Goal: Find specific page/section: Find specific page/section

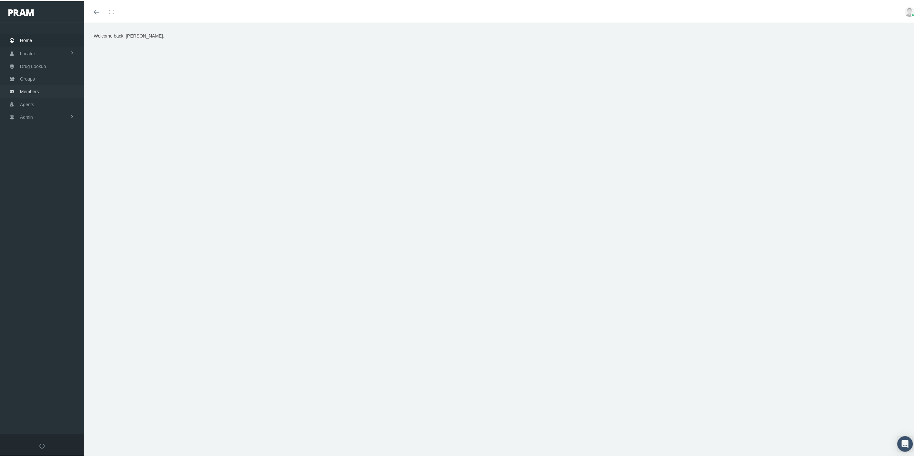
click at [27, 75] on span "Groups" at bounding box center [27, 77] width 15 height 12
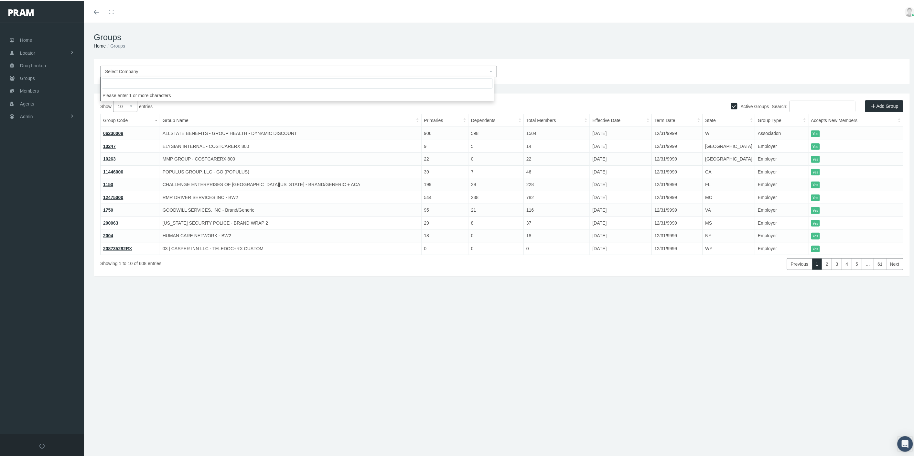
click at [144, 70] on span "Select Company" at bounding box center [296, 70] width 383 height 7
type input "pram in"
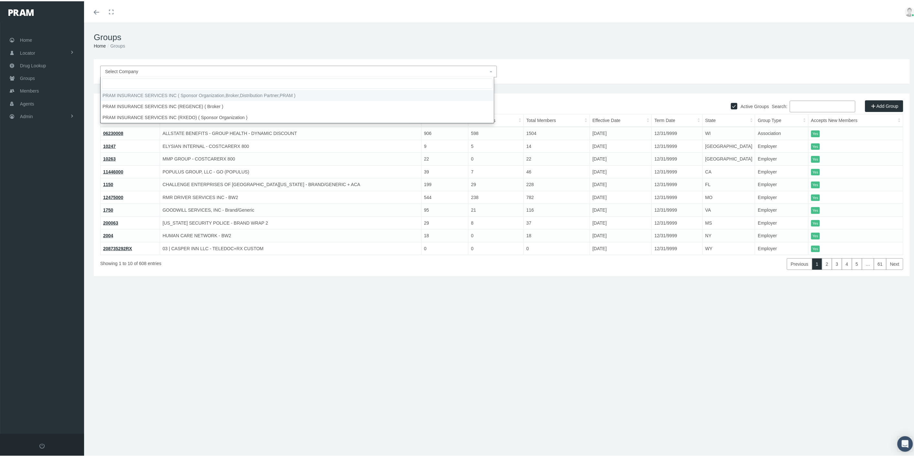
select select "53"
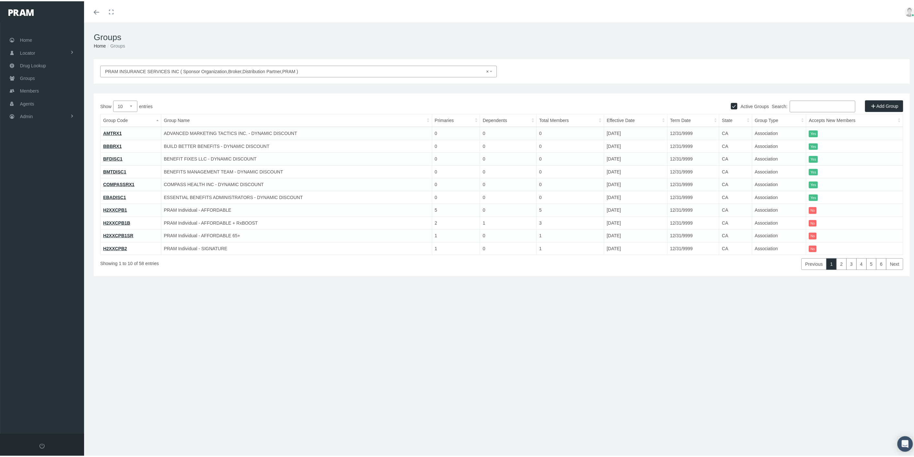
click at [816, 101] on input "Search:" at bounding box center [823, 105] width 66 height 12
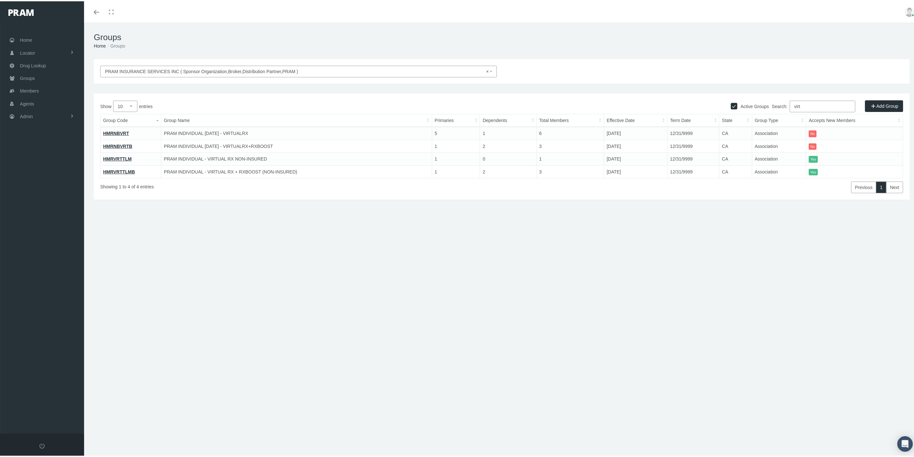
type input "virt"
click at [124, 155] on link "HMRVRTTLM" at bounding box center [117, 157] width 28 height 5
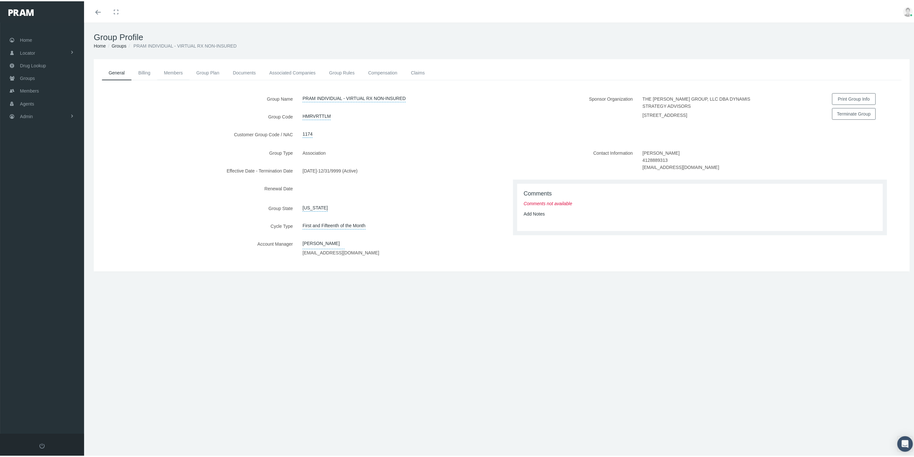
click at [174, 73] on link "Members" at bounding box center [173, 71] width 32 height 14
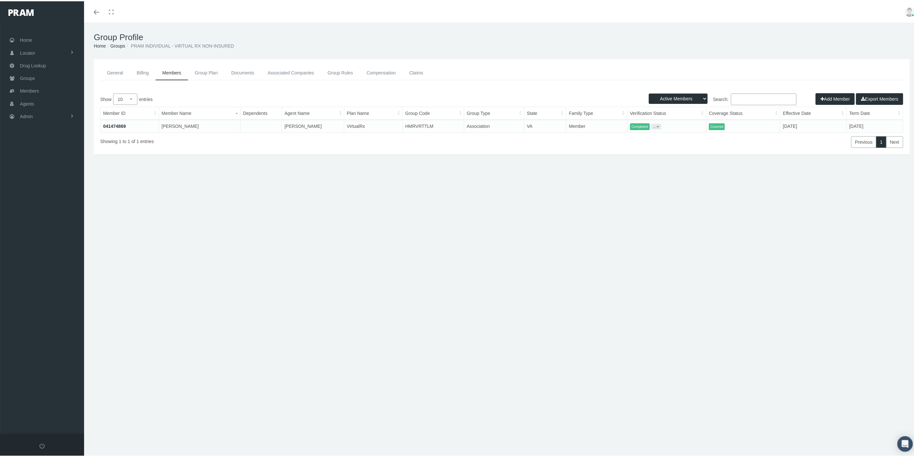
drag, startPoint x: 687, startPoint y: 95, endPoint x: 686, endPoint y: 101, distance: 6.0
click at [687, 95] on select "Active Members Terminated Members Active & Terminated" at bounding box center [678, 97] width 59 height 10
click at [649, 92] on select "Active Members Terminated Members Active & Terminated" at bounding box center [678, 97] width 59 height 10
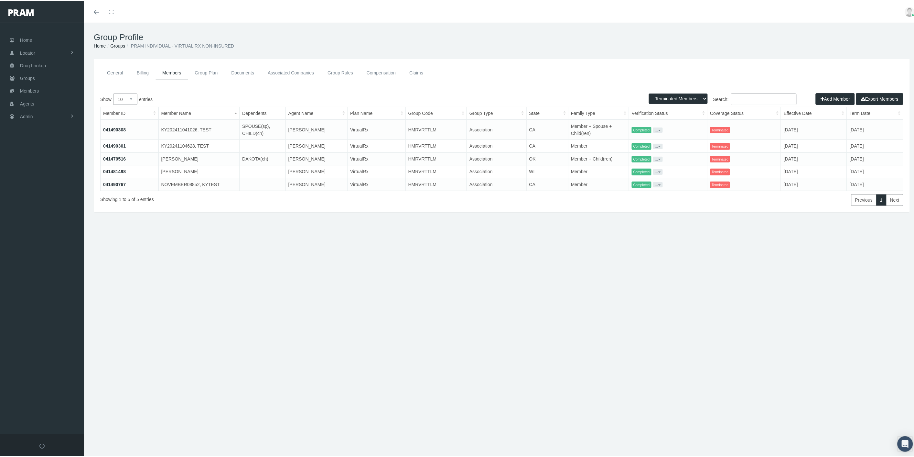
drag, startPoint x: 690, startPoint y: 97, endPoint x: 690, endPoint y: 101, distance: 4.2
click at [690, 97] on select "Active Members Terminated Members Active & Terminated" at bounding box center [678, 97] width 59 height 10
select select "3"
click at [649, 92] on select "Active Members Terminated Members Active & Terminated" at bounding box center [678, 97] width 59 height 10
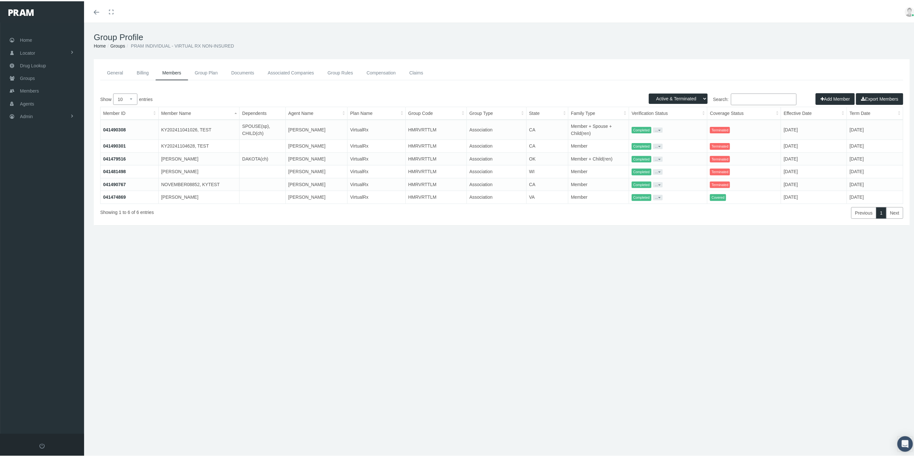
click at [113, 193] on link "041474869" at bounding box center [114, 195] width 23 height 5
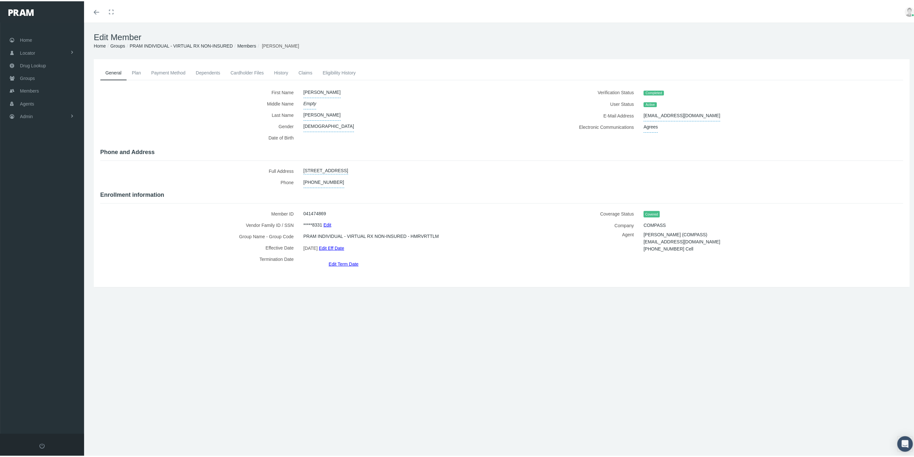
click at [310, 75] on link "Claims" at bounding box center [305, 71] width 24 height 14
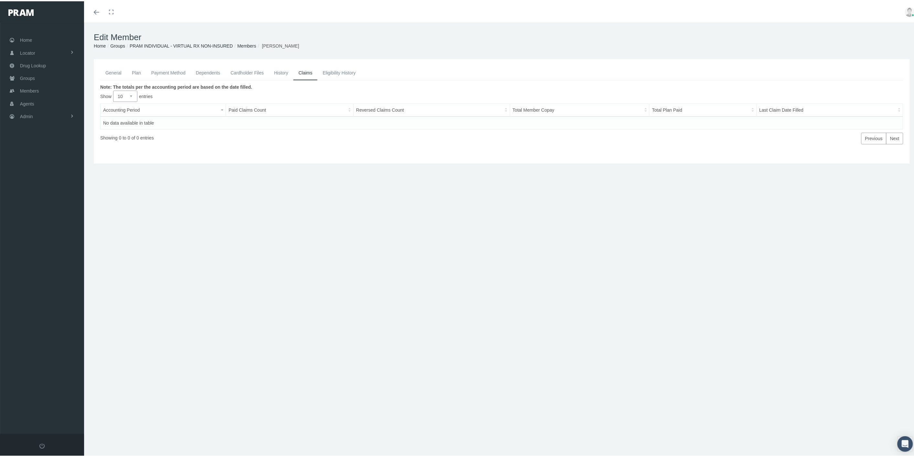
click at [116, 72] on link "General" at bounding box center [113, 71] width 27 height 14
